Goal: Task Accomplishment & Management: Manage account settings

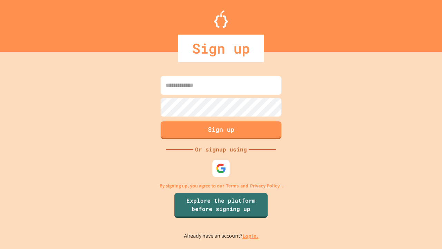
click at [251, 236] on link "Log in." at bounding box center [251, 235] width 16 height 7
